Goal: Find specific page/section

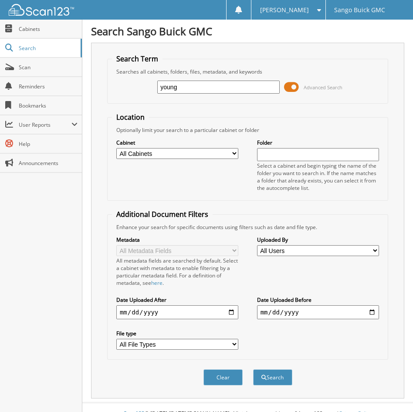
type input "young"
click at [253, 369] on button "Search" at bounding box center [272, 377] width 39 height 16
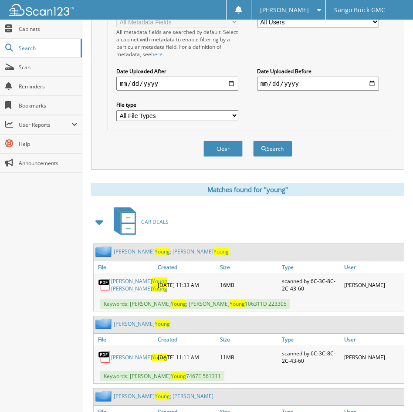
scroll to position [305, 0]
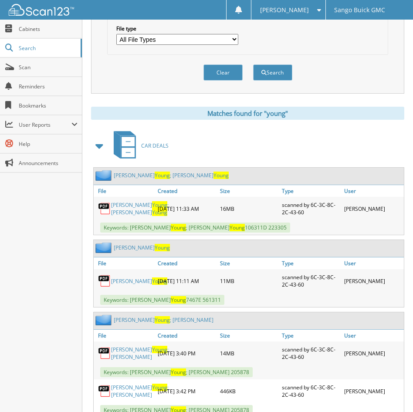
click at [127, 210] on link "[PERSON_NAME] ; [PERSON_NAME]" at bounding box center [139, 208] width 57 height 15
click at [130, 211] on link "[PERSON_NAME] ; [PERSON_NAME]" at bounding box center [139, 208] width 57 height 15
click at [152, 212] on span "Young" at bounding box center [159, 211] width 15 height 7
